Goal: Task Accomplishment & Management: Complete application form

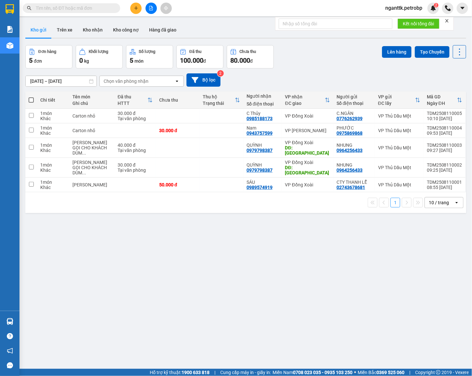
click at [134, 6] on icon "plus" at bounding box center [136, 8] width 5 height 5
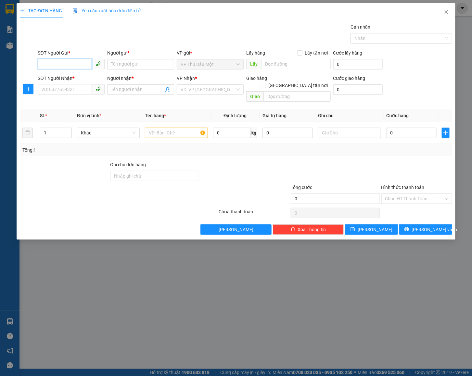
click at [64, 63] on input "SĐT Người Gửi *" at bounding box center [65, 64] width 54 height 10
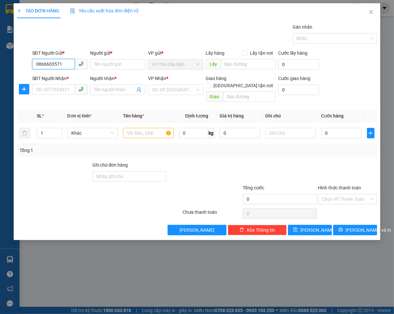
click at [48, 63] on input "0866603571" at bounding box center [53, 64] width 43 height 10
click at [55, 63] on input "0866603571" at bounding box center [53, 64] width 43 height 10
click at [61, 64] on input "0866603571" at bounding box center [53, 64] width 43 height 10
click at [43, 64] on input "0866603571" at bounding box center [53, 64] width 43 height 10
click at [45, 64] on input "0866603571" at bounding box center [53, 64] width 43 height 10
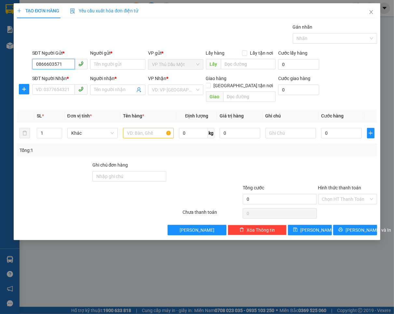
click at [55, 63] on input "0866603571" at bounding box center [53, 64] width 43 height 10
type input "0866603571"
click at [94, 64] on input "Người gửi *" at bounding box center [117, 64] width 55 height 10
click at [113, 67] on input "Người gửi *" at bounding box center [117, 64] width 55 height 10
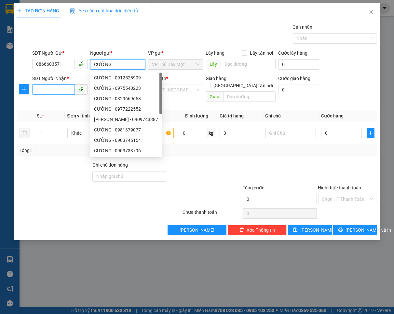
type input "CƯỜNG"
click at [45, 92] on input "SĐT Người Nhận *" at bounding box center [53, 89] width 43 height 10
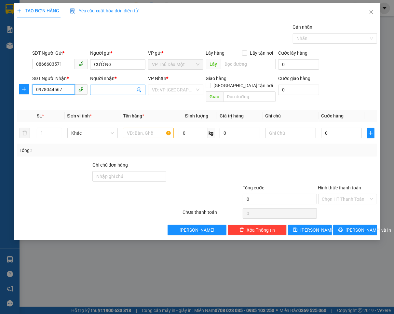
type input "0978044567"
click at [98, 90] on input "Người nhận *" at bounding box center [114, 89] width 41 height 7
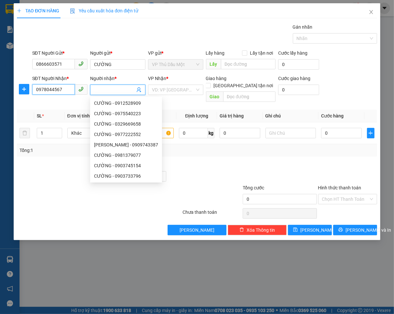
click at [58, 90] on input "0978044567" at bounding box center [53, 89] width 43 height 10
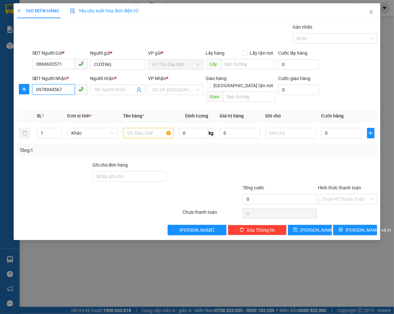
click at [64, 88] on input "0978044567" at bounding box center [53, 89] width 43 height 10
click at [53, 91] on input "0913880161" at bounding box center [53, 89] width 43 height 10
type input "0913880161"
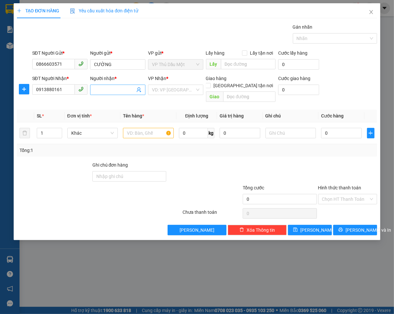
click at [98, 92] on input "Người nhận *" at bounding box center [114, 89] width 41 height 7
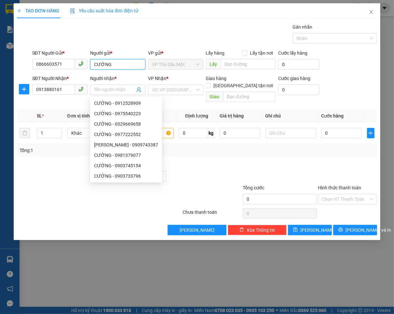
click at [104, 60] on input "CƯỜNG" at bounding box center [117, 64] width 55 height 10
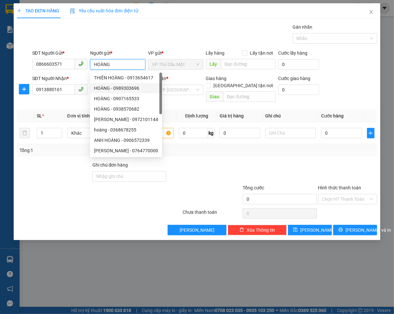
type input "HOÀNG"
click at [50, 95] on input "0913880161" at bounding box center [53, 89] width 43 height 10
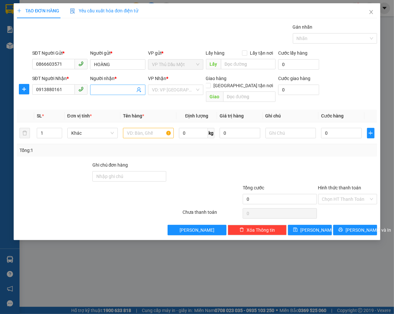
click at [106, 92] on input "Người nhận *" at bounding box center [114, 89] width 41 height 7
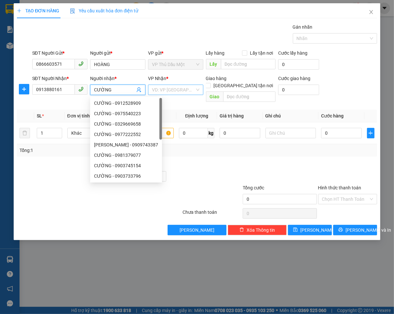
type input "CƯỜNG"
click at [168, 89] on input "search" at bounding box center [173, 90] width 43 height 10
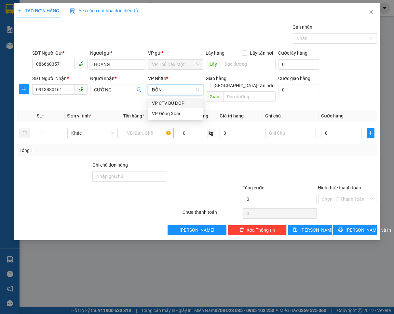
type input "ĐỒNG"
click at [138, 128] on input "text" at bounding box center [148, 133] width 51 height 10
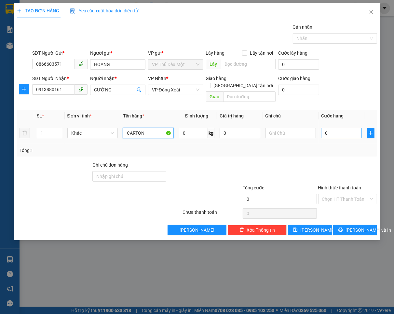
type input "CARTON"
click at [333, 128] on input "0" at bounding box center [341, 133] width 41 height 10
type input "004"
type input "4"
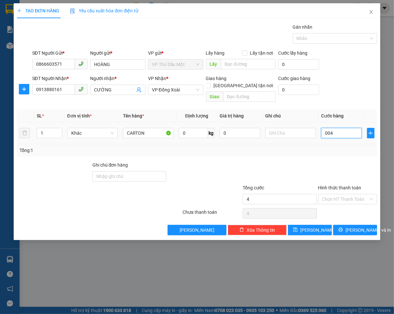
type input "0.040"
type input "40"
click at [277, 171] on div at bounding box center [279, 172] width 75 height 23
type input "40.000"
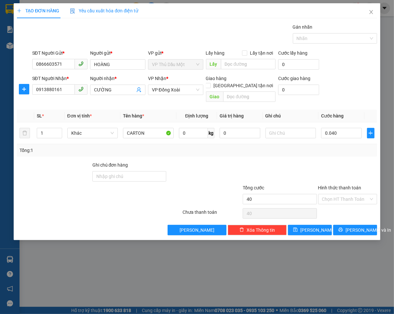
type input "40.000"
click at [346, 226] on button "[PERSON_NAME] và In" at bounding box center [355, 230] width 44 height 10
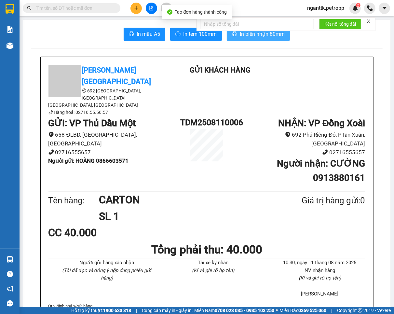
click at [272, 35] on span "In biên nhận 80mm" at bounding box center [262, 34] width 45 height 8
click at [199, 31] on div "Kết nối tổng đài" at bounding box center [285, 24] width 179 height 14
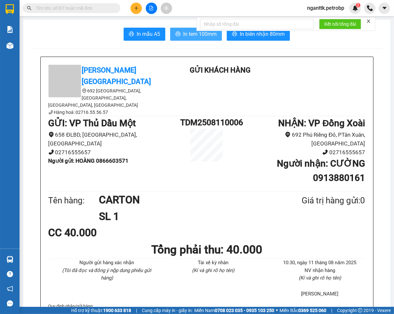
click at [192, 34] on span "In tem 100mm" at bounding box center [199, 34] width 33 height 8
